Goal: Transaction & Acquisition: Purchase product/service

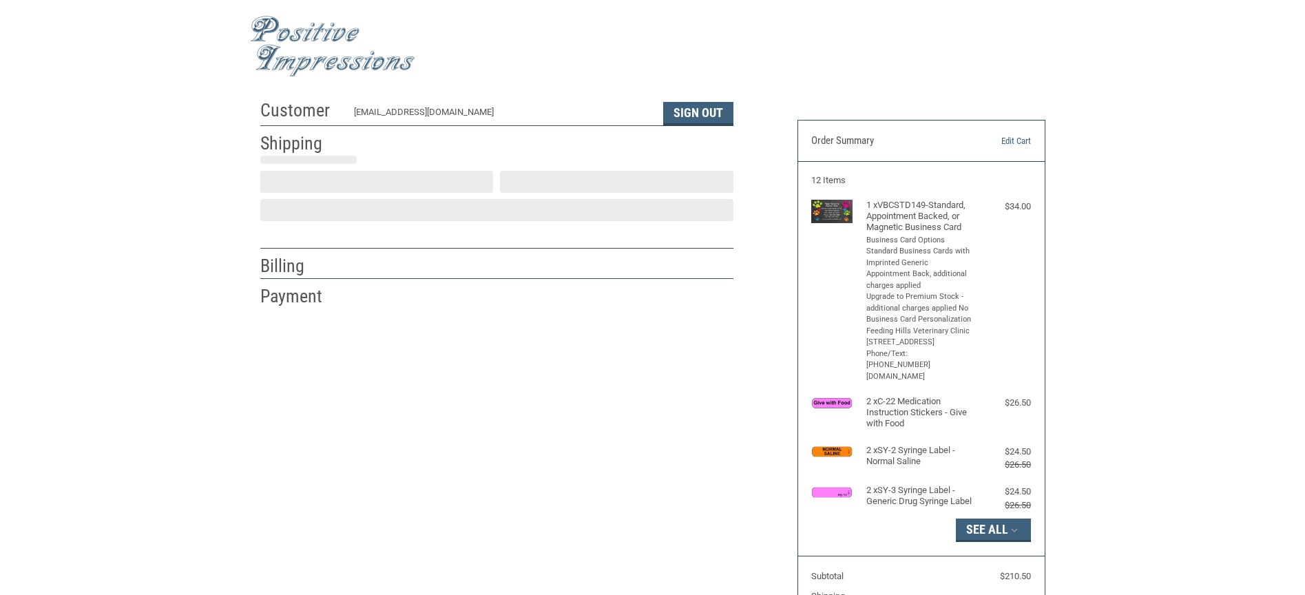
scroll to position [7, 0]
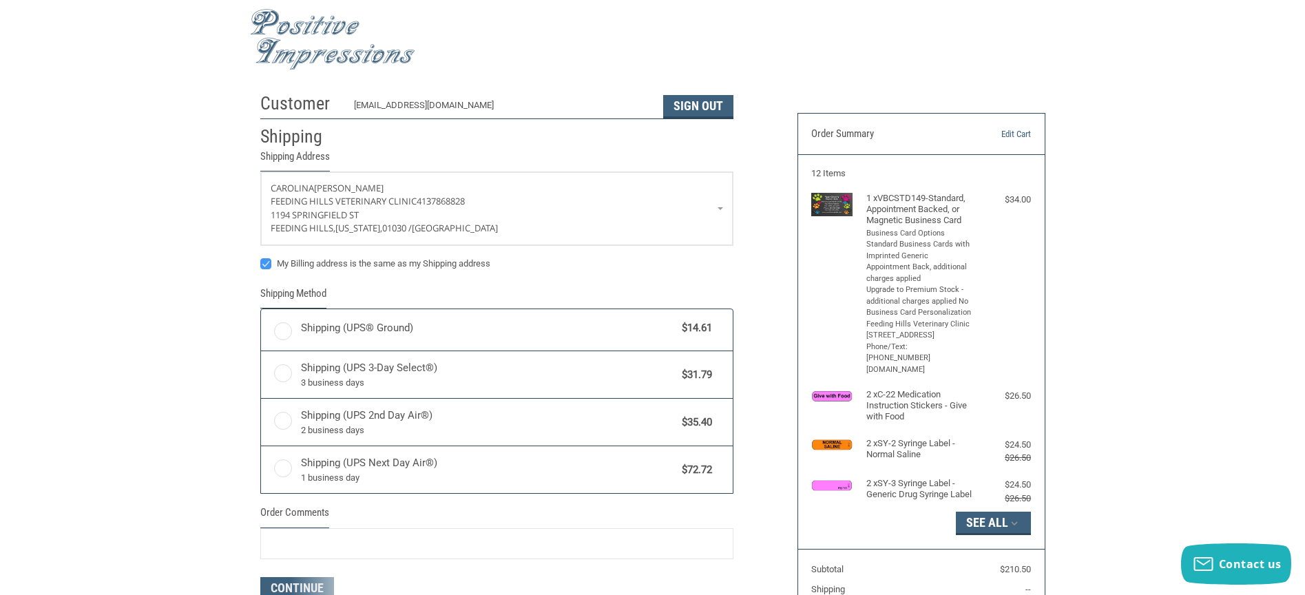
radio input "true"
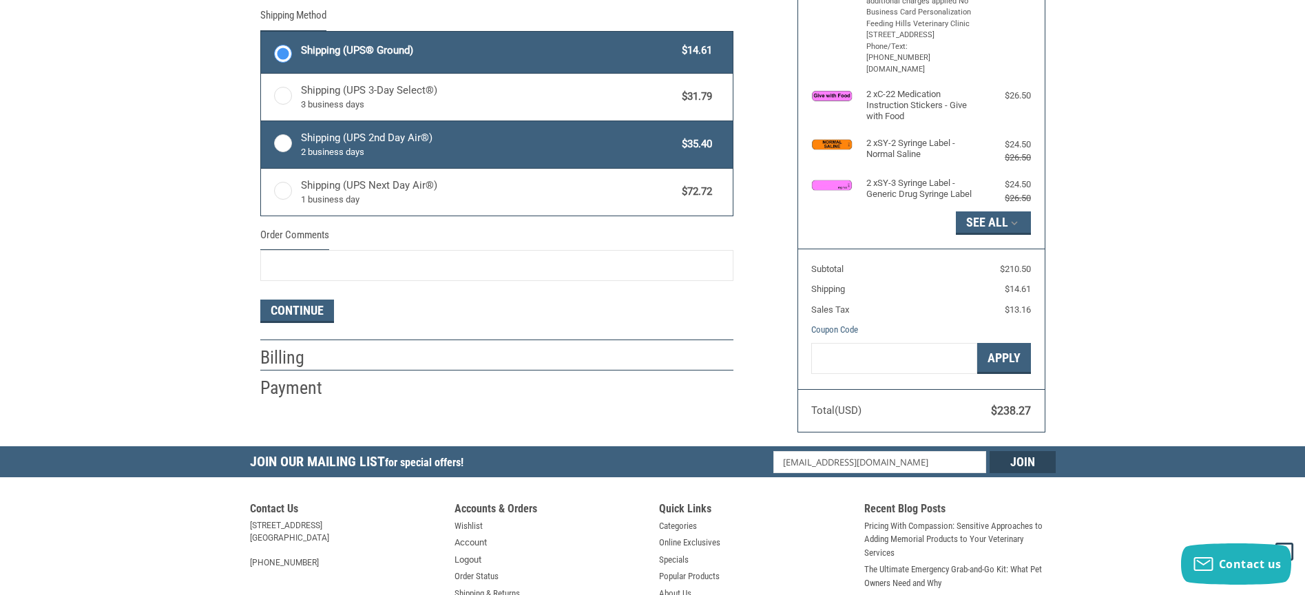
scroll to position [0, 0]
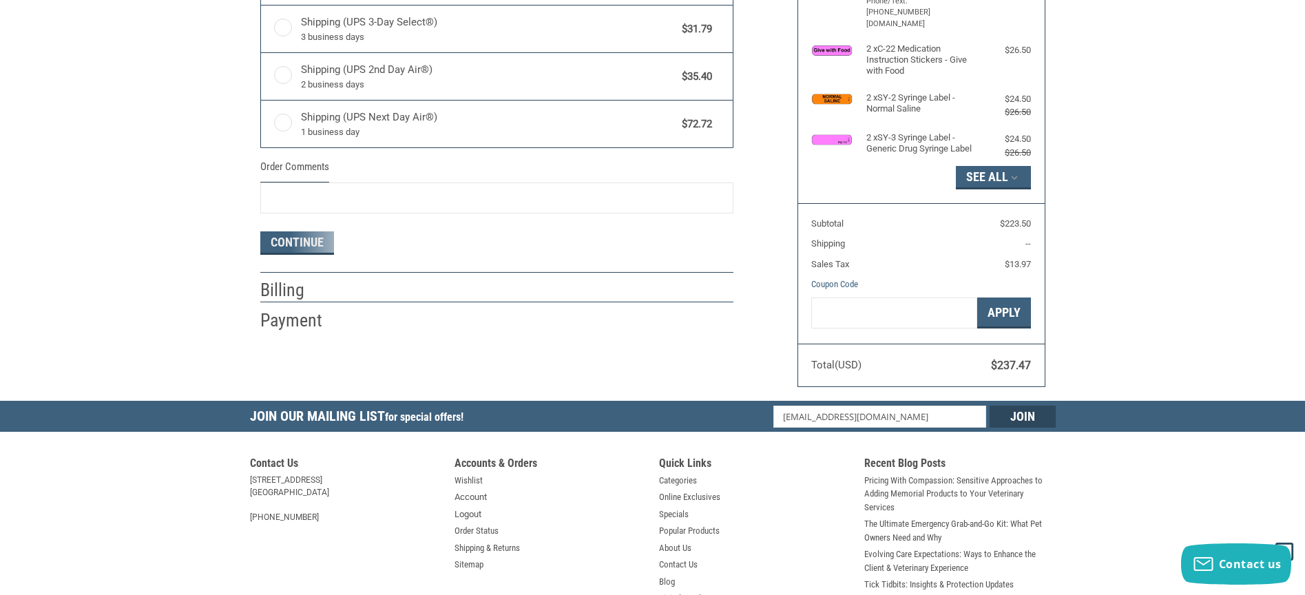
scroll to position [353, 0]
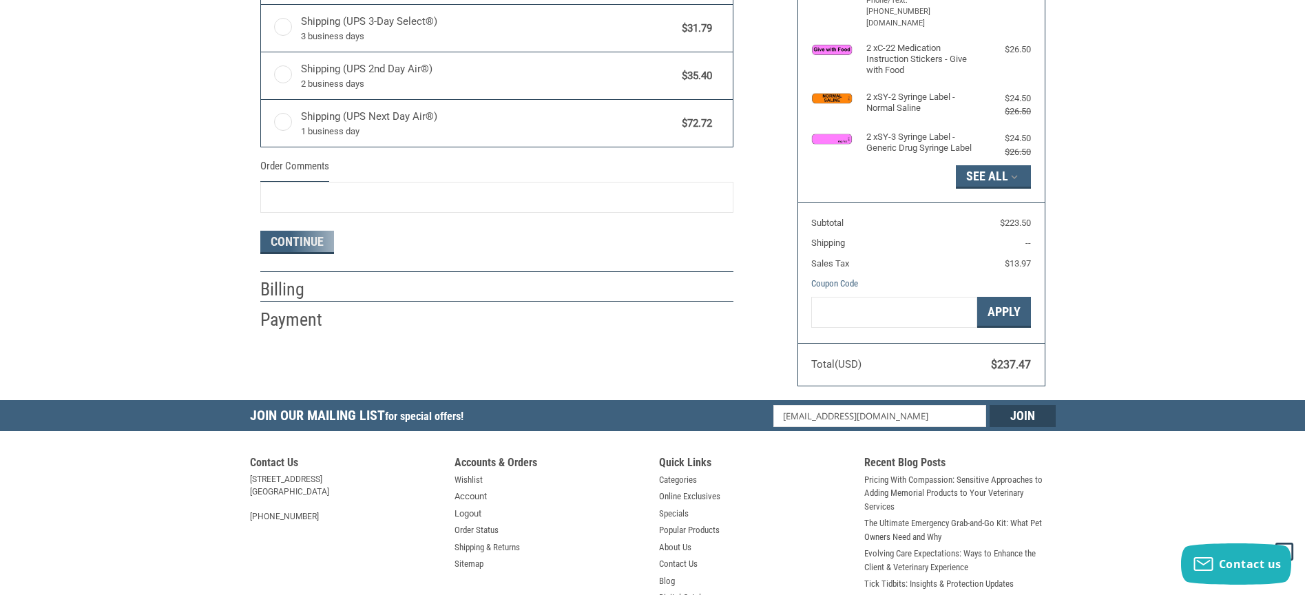
radio input "true"
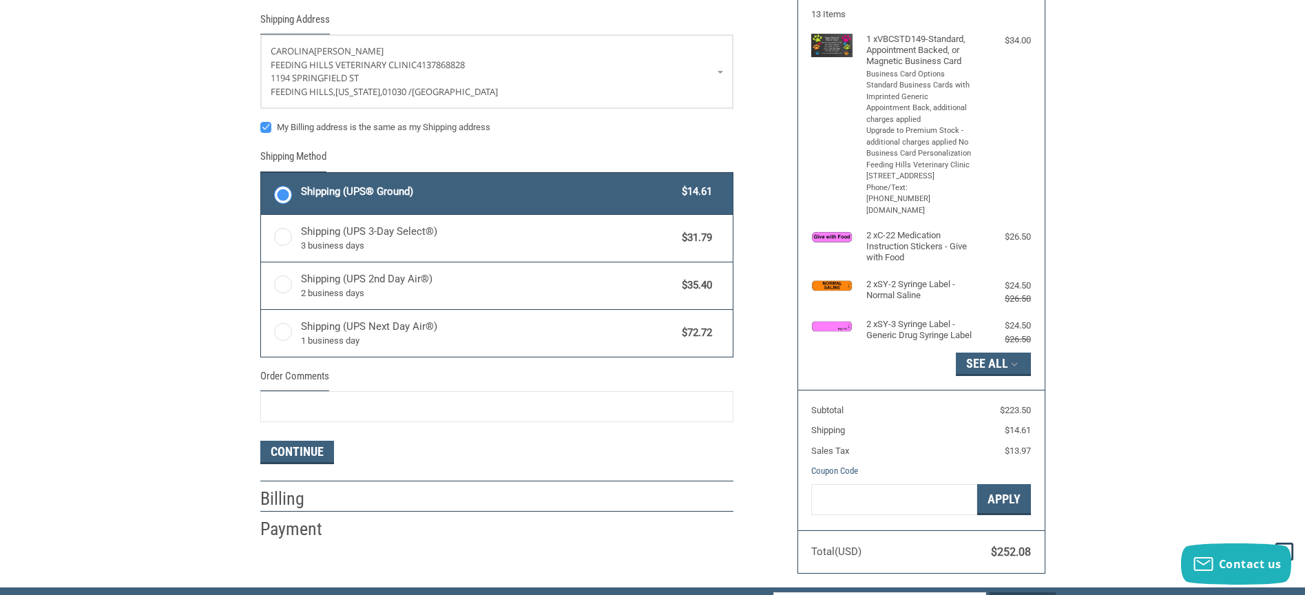
scroll to position [167, 0]
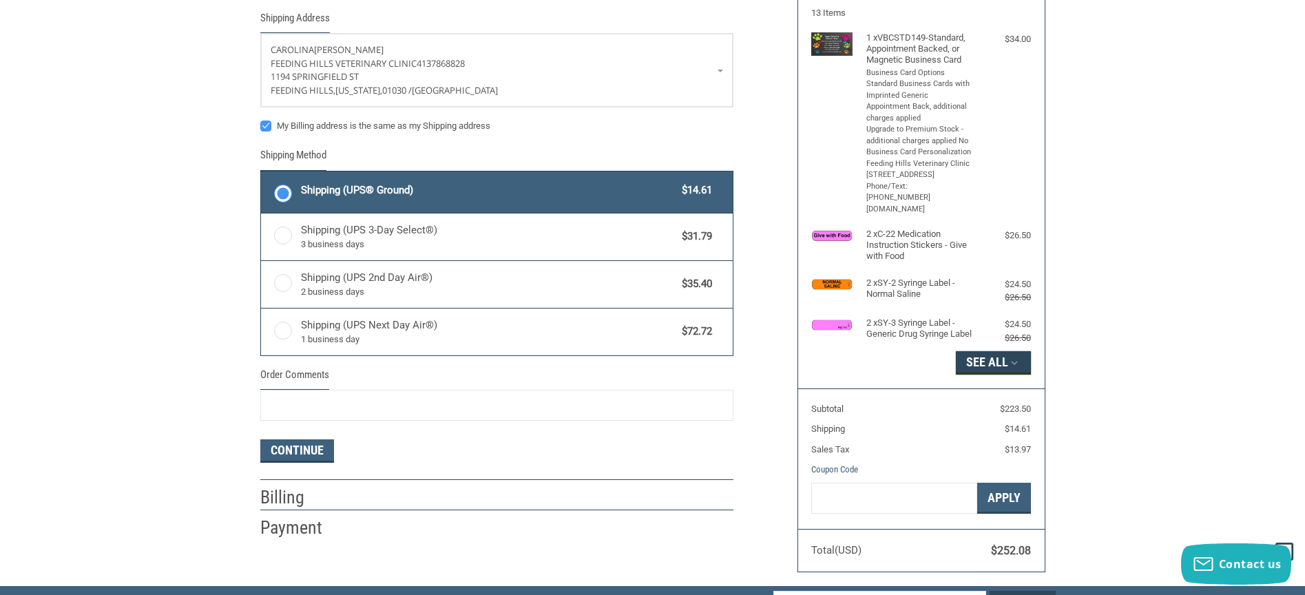
click at [1012, 367] on icon "button" at bounding box center [1014, 363] width 12 height 12
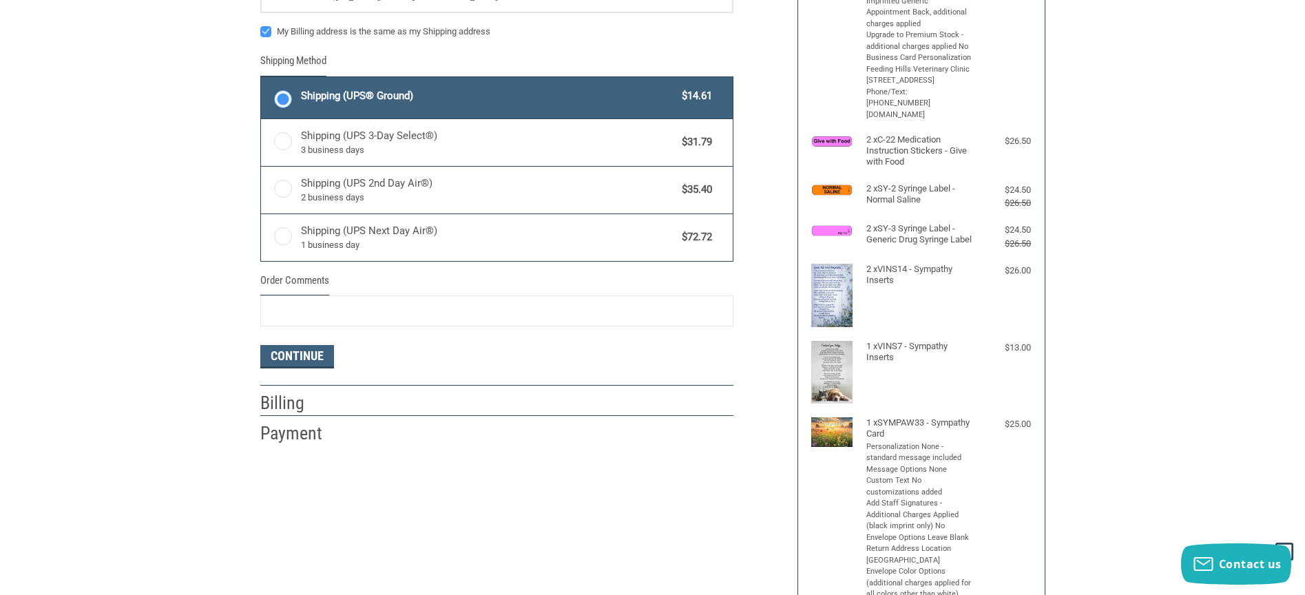
scroll to position [268, 0]
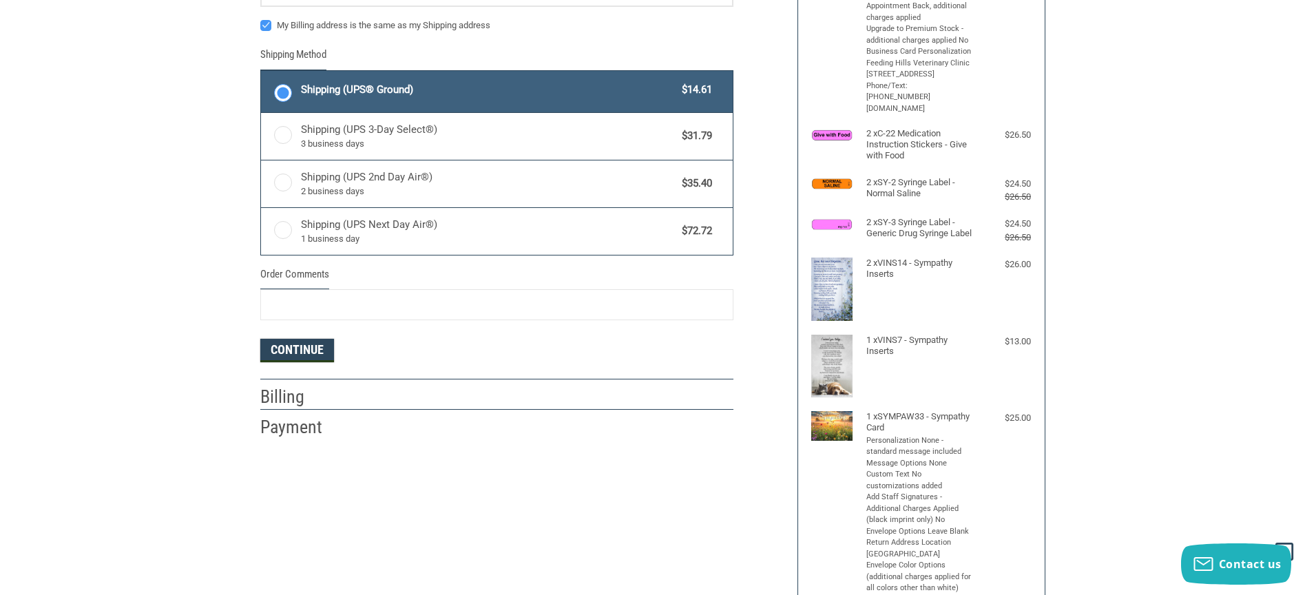
click at [311, 350] on button "Continue" at bounding box center [297, 350] width 74 height 23
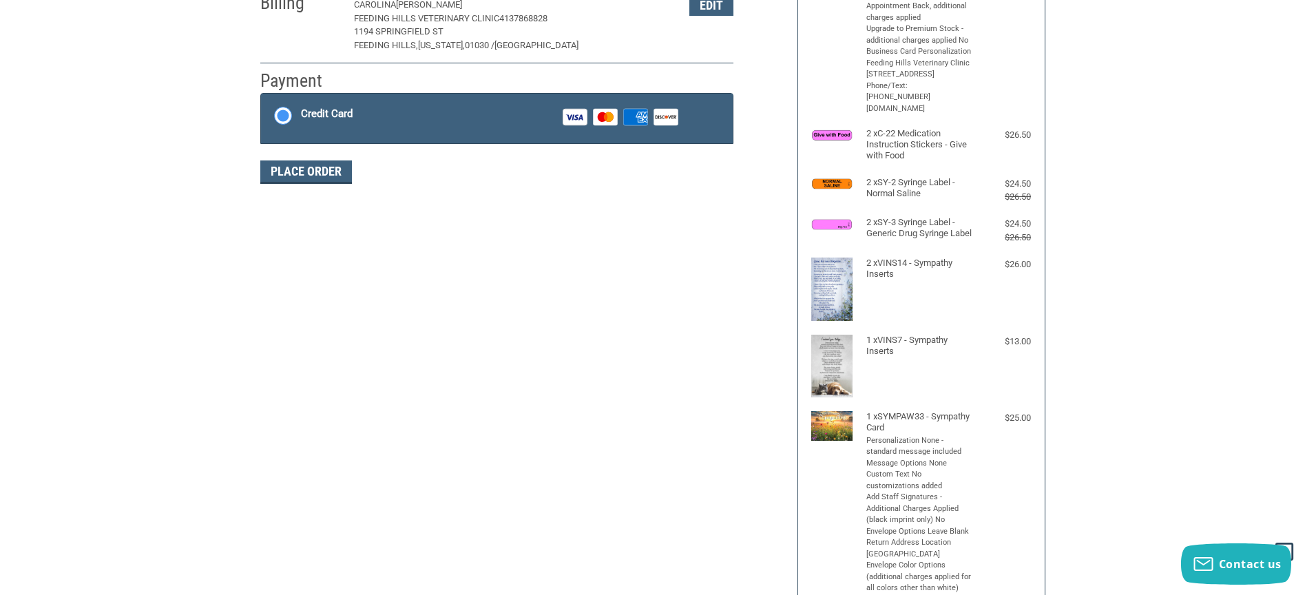
scroll to position [245, 0]
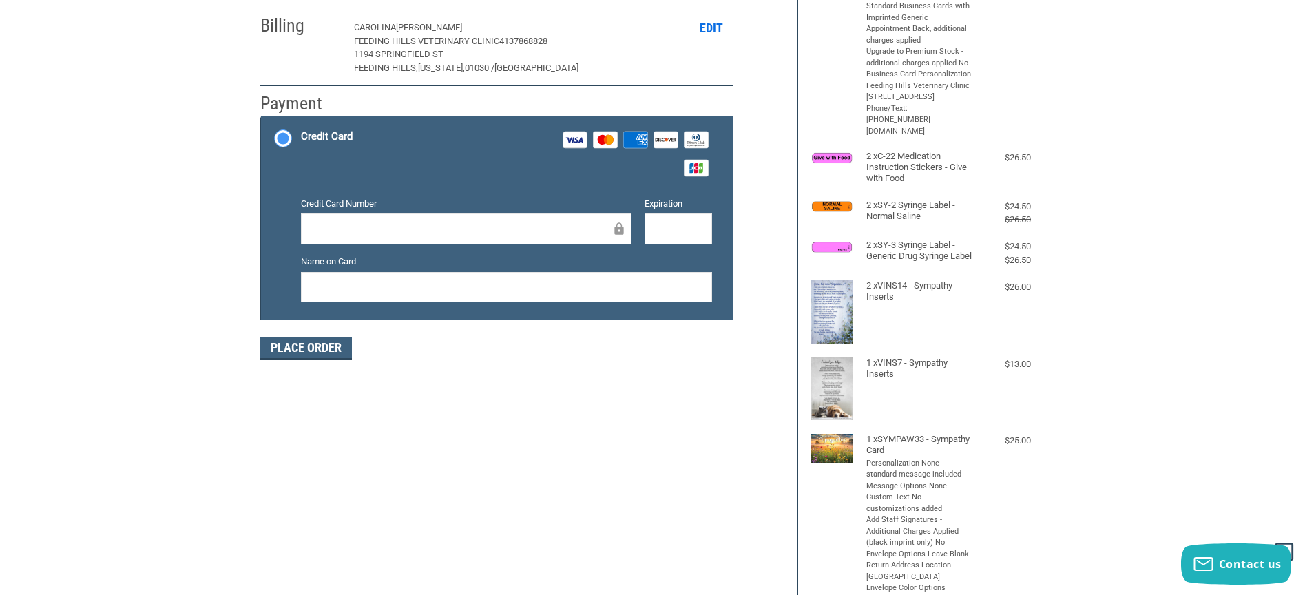
click at [702, 20] on button "Edit" at bounding box center [711, 27] width 44 height 21
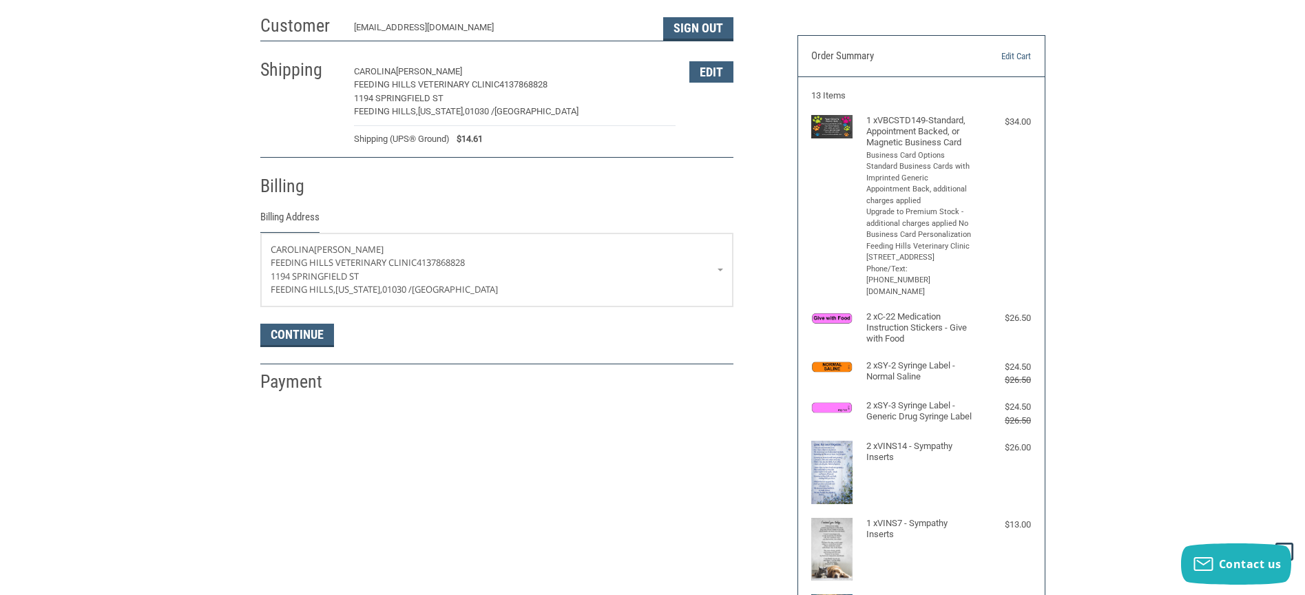
scroll to position [83, 0]
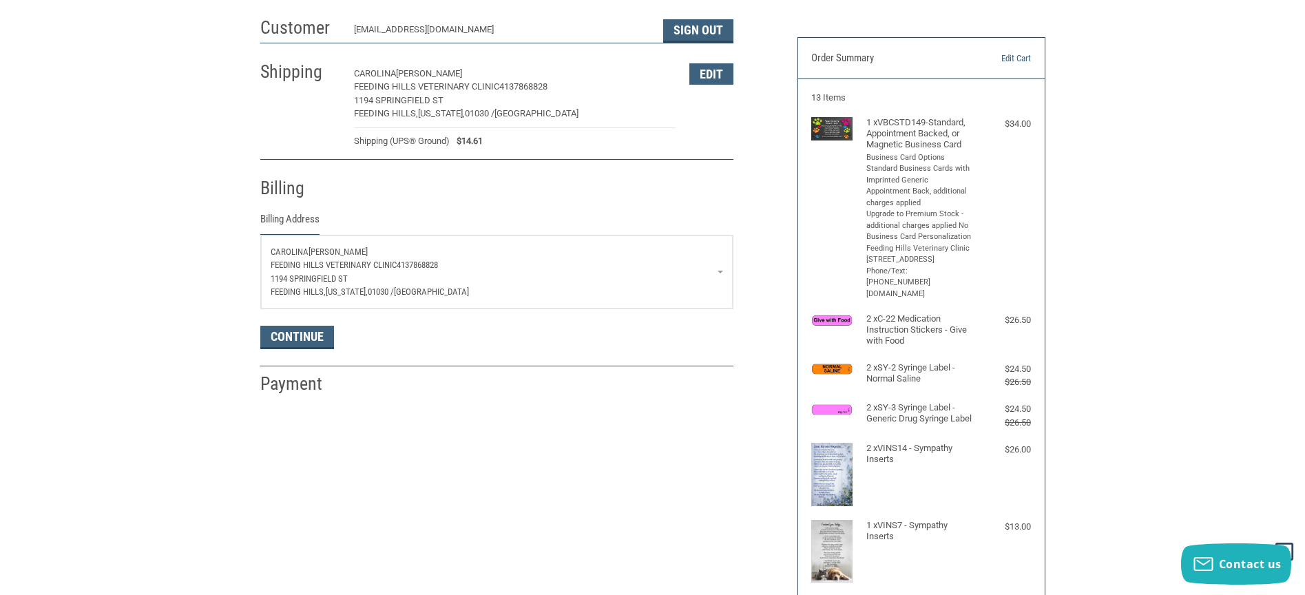
click at [710, 272] on p "1194 Springfield St" at bounding box center [497, 279] width 452 height 14
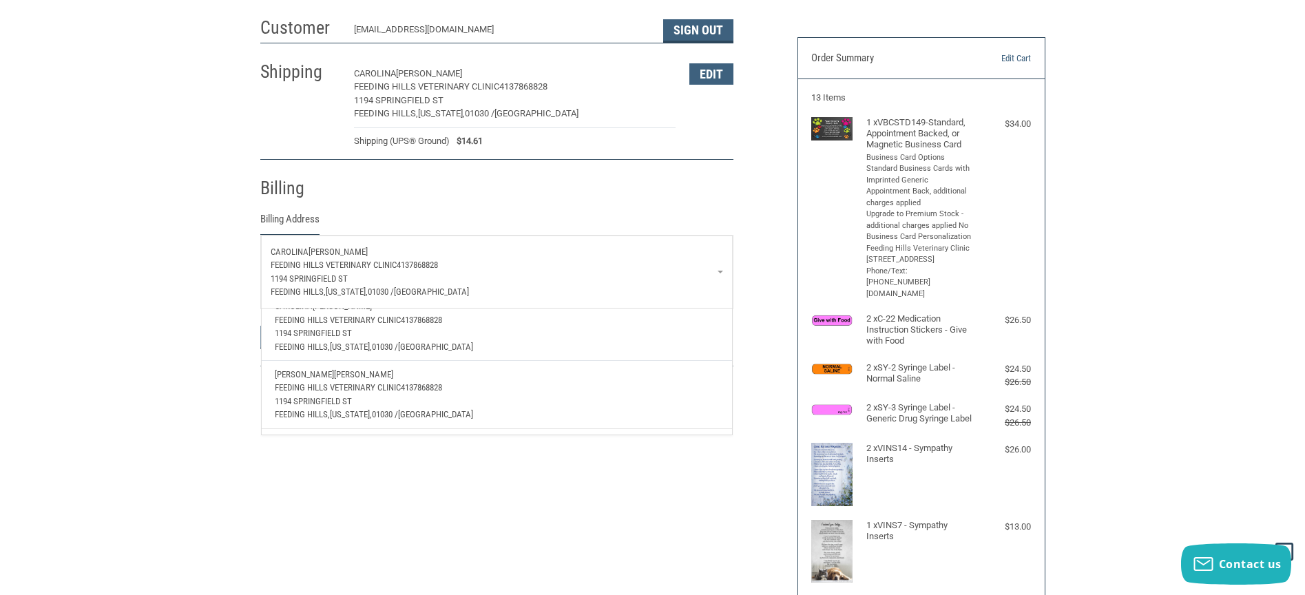
scroll to position [113, 0]
click at [508, 379] on p "Feeding Hills Veterinary Clinic 4137868828" at bounding box center [496, 386] width 443 height 14
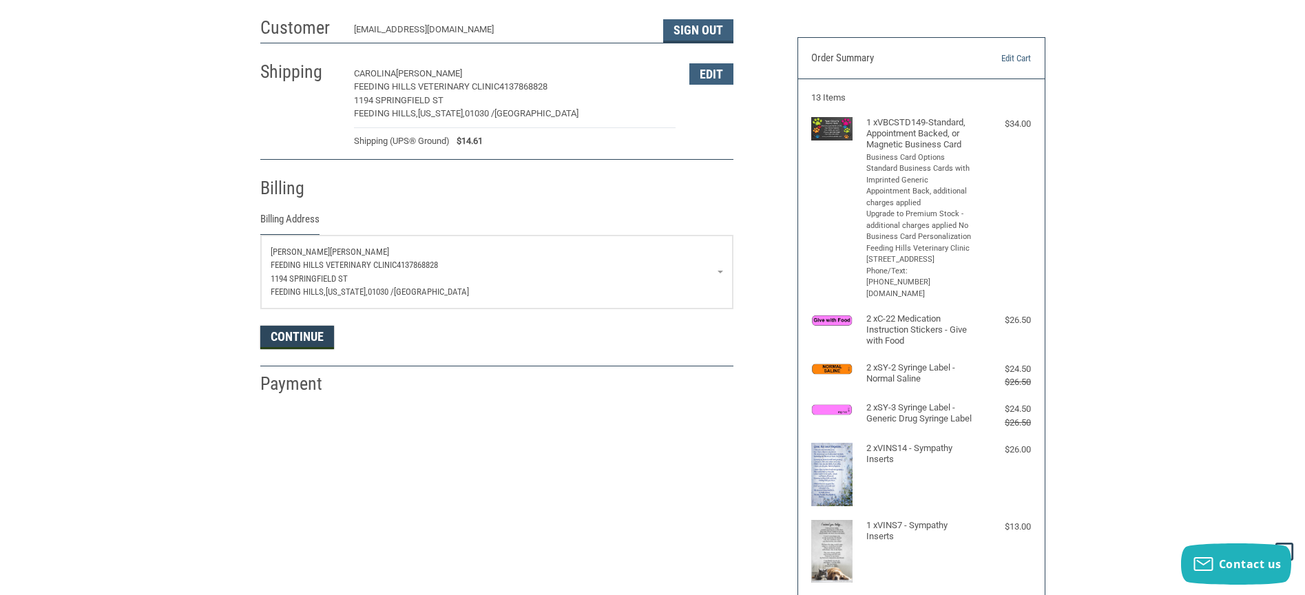
click at [312, 338] on button "Continue" at bounding box center [297, 337] width 74 height 23
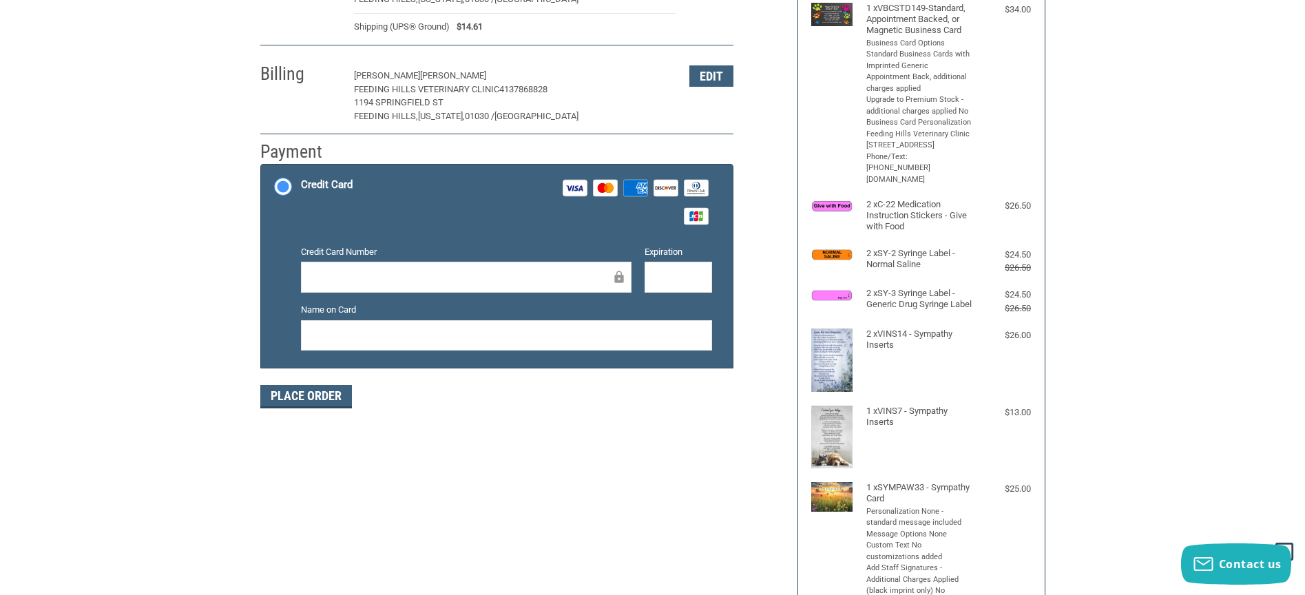
scroll to position [184, 0]
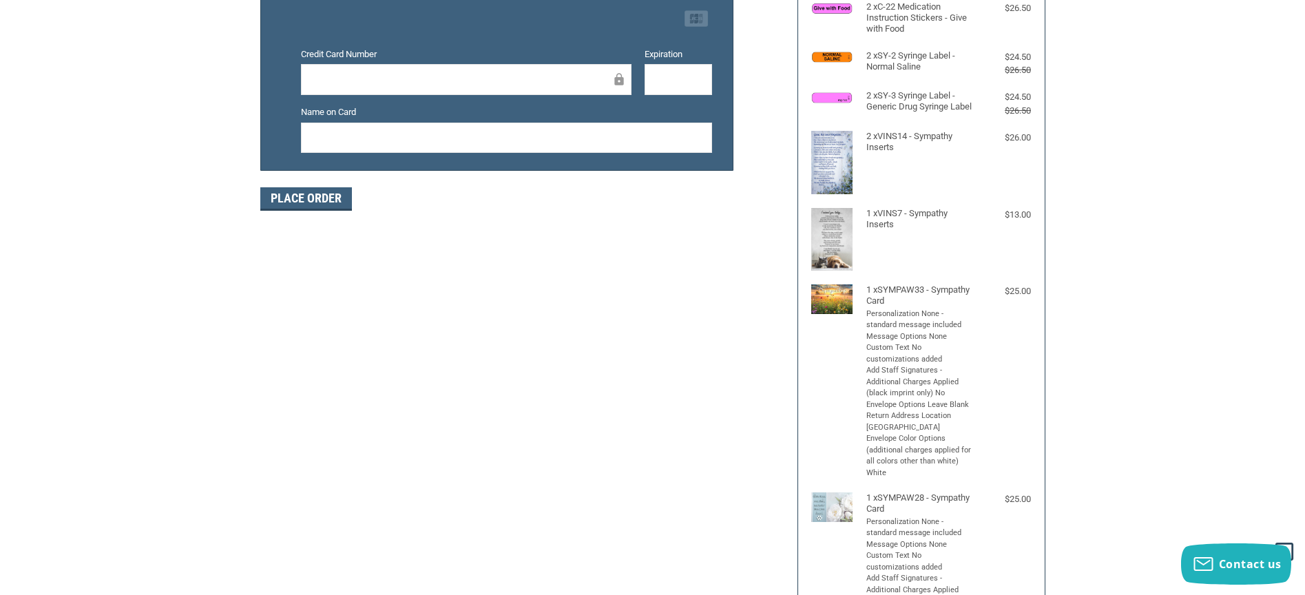
scroll to position [397, 0]
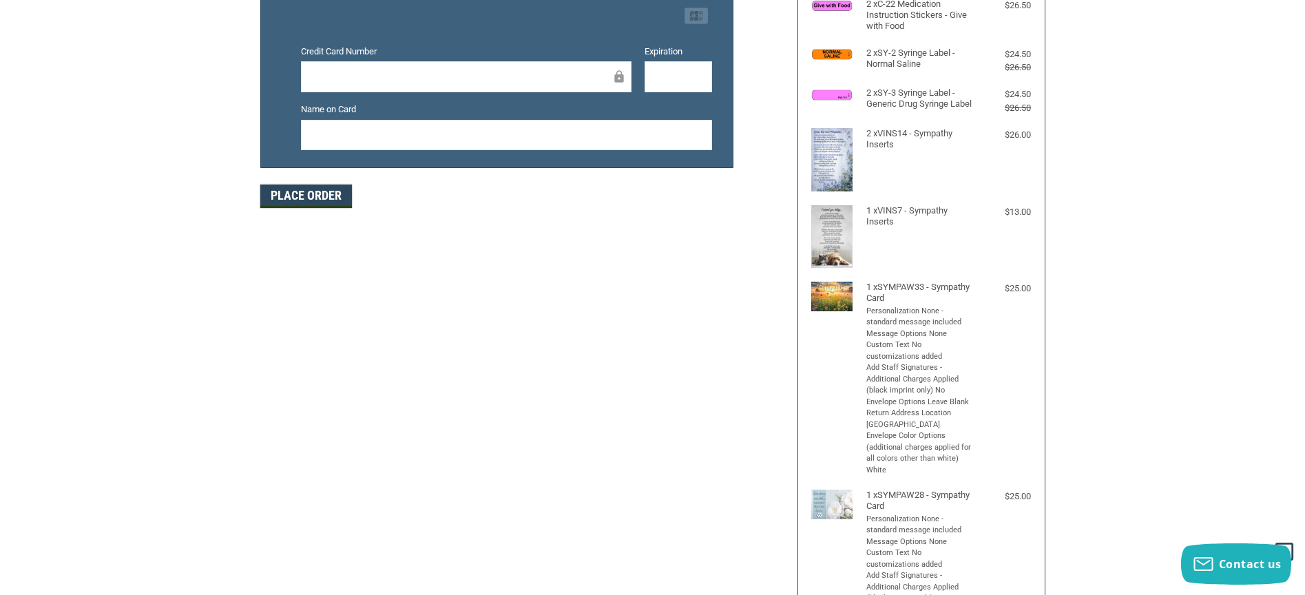
click at [318, 202] on button "Place Order" at bounding box center [306, 195] width 92 height 23
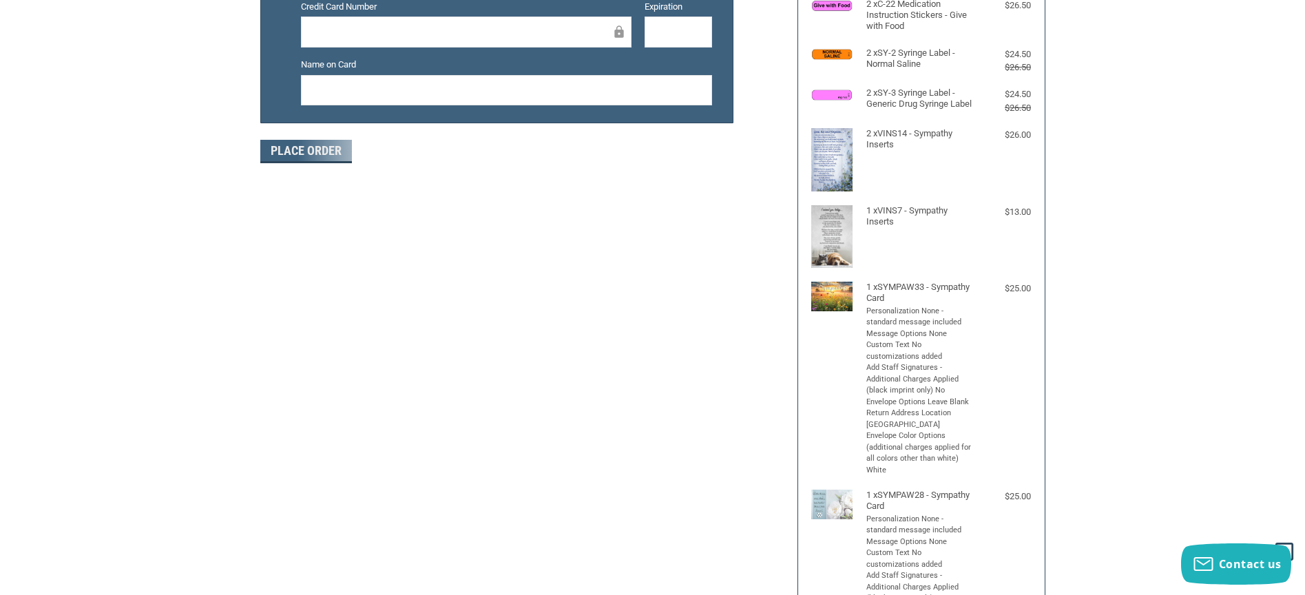
scroll to position [198, 0]
